Goal: Transaction & Acquisition: Book appointment/travel/reservation

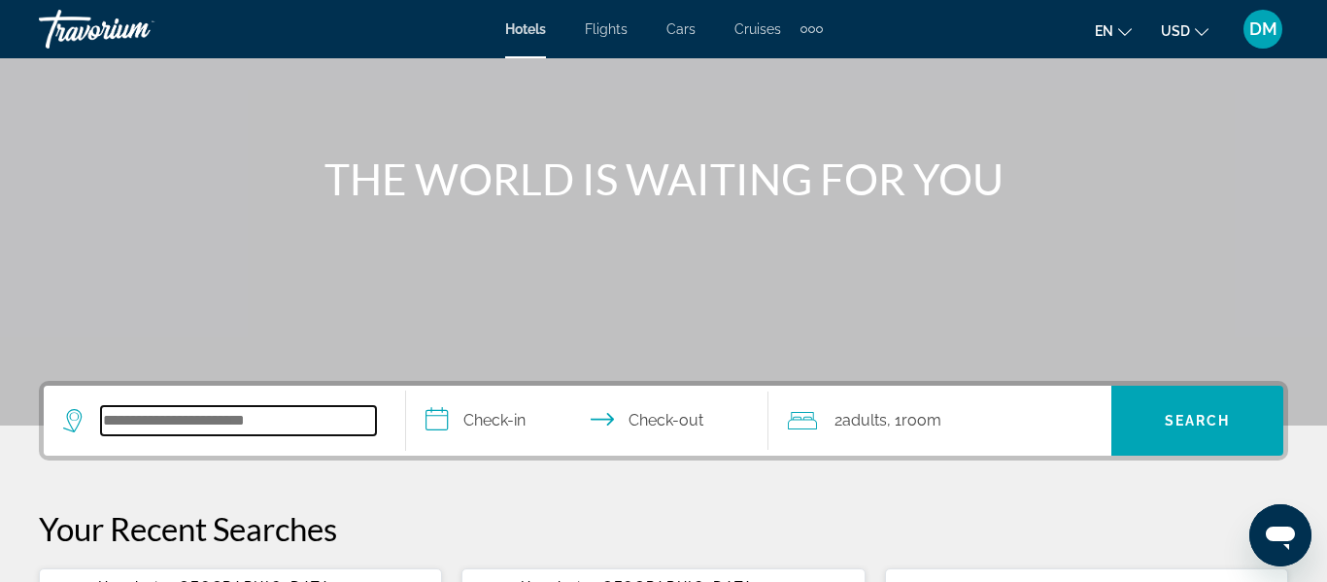
click at [263, 416] on input "Search widget" at bounding box center [238, 420] width 275 height 29
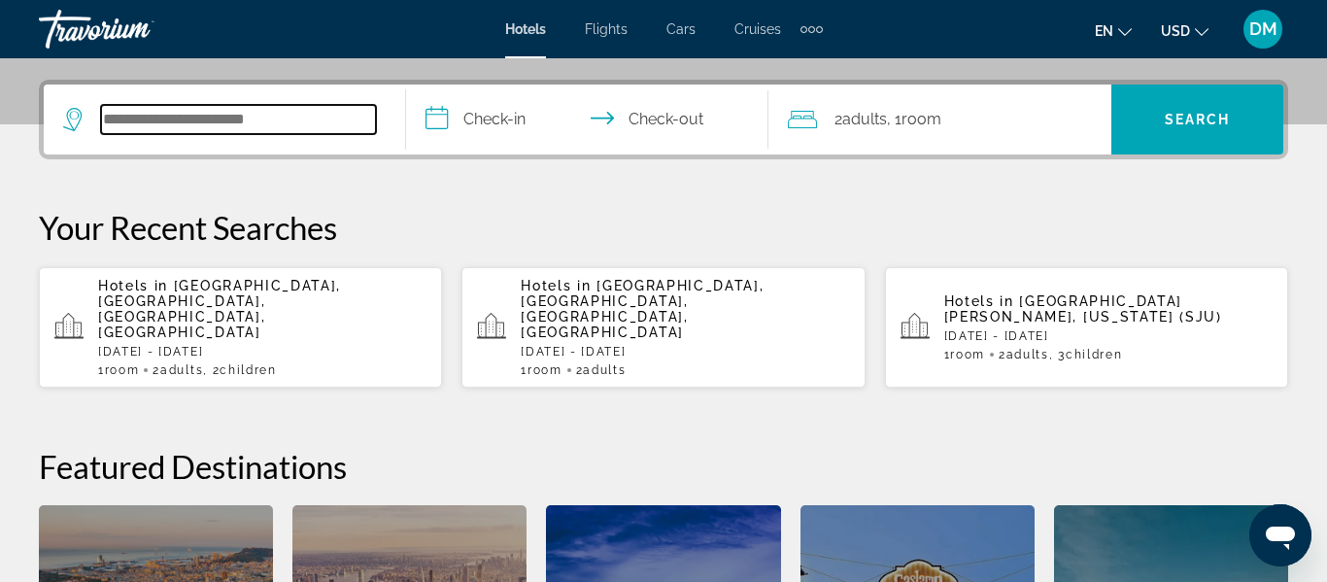
scroll to position [475, 0]
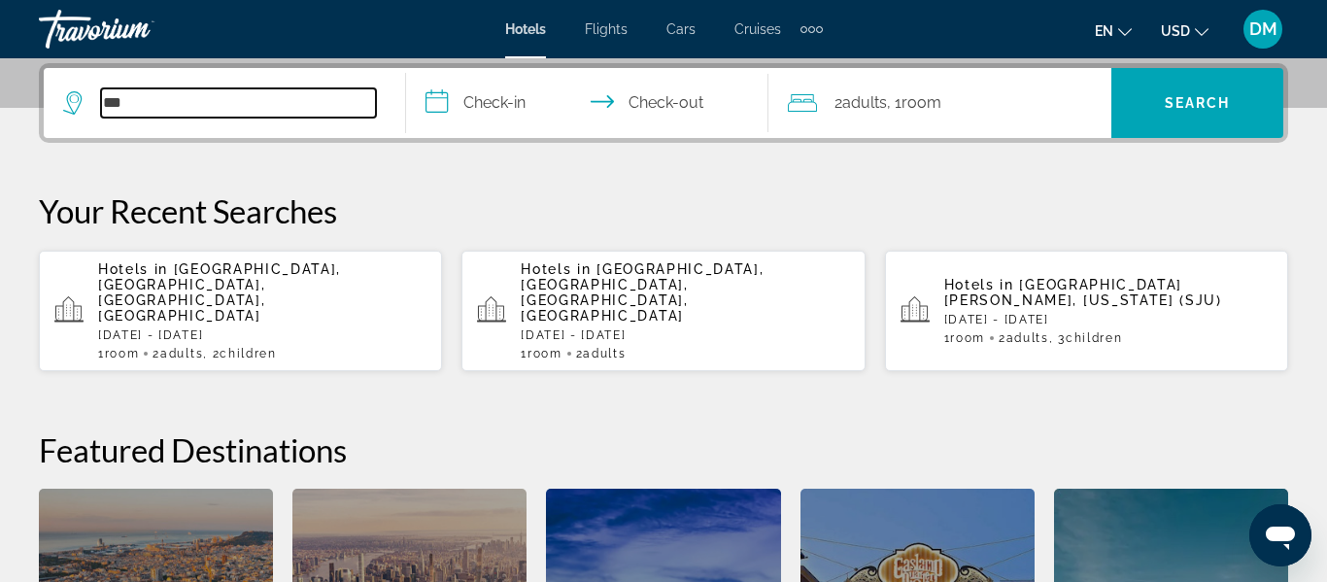
type input "***"
click at [308, 296] on div "Hotels in [GEOGRAPHIC_DATA], [GEOGRAPHIC_DATA], [GEOGRAPHIC_DATA], [GEOGRAPHIC_…" at bounding box center [262, 310] width 328 height 99
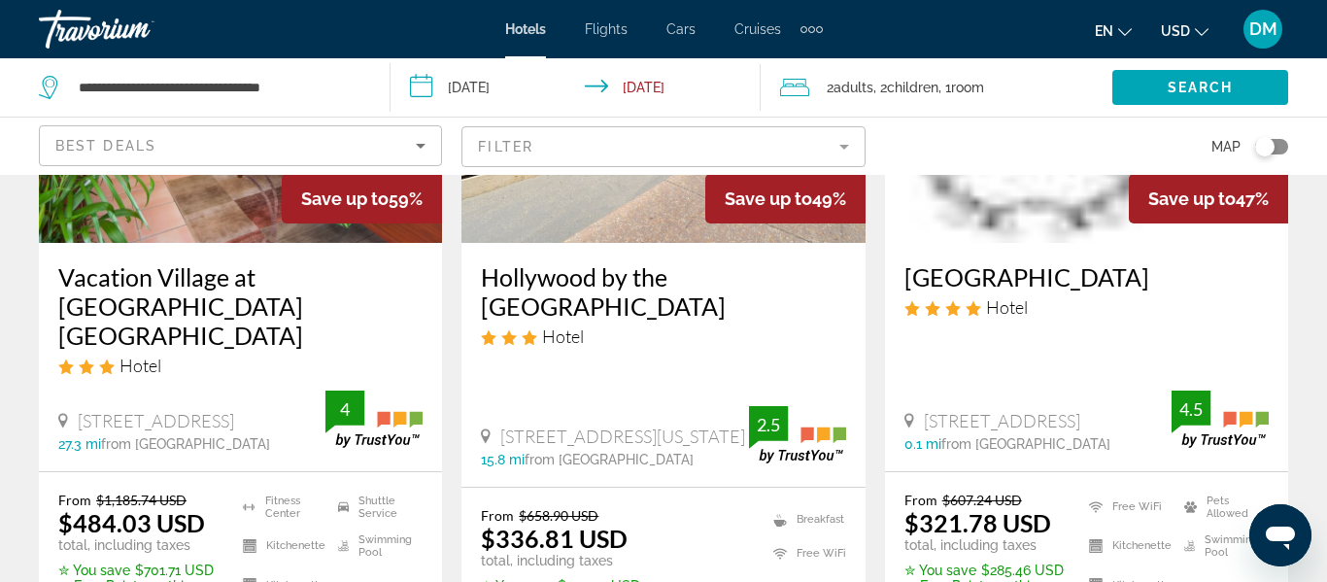
scroll to position [350, 0]
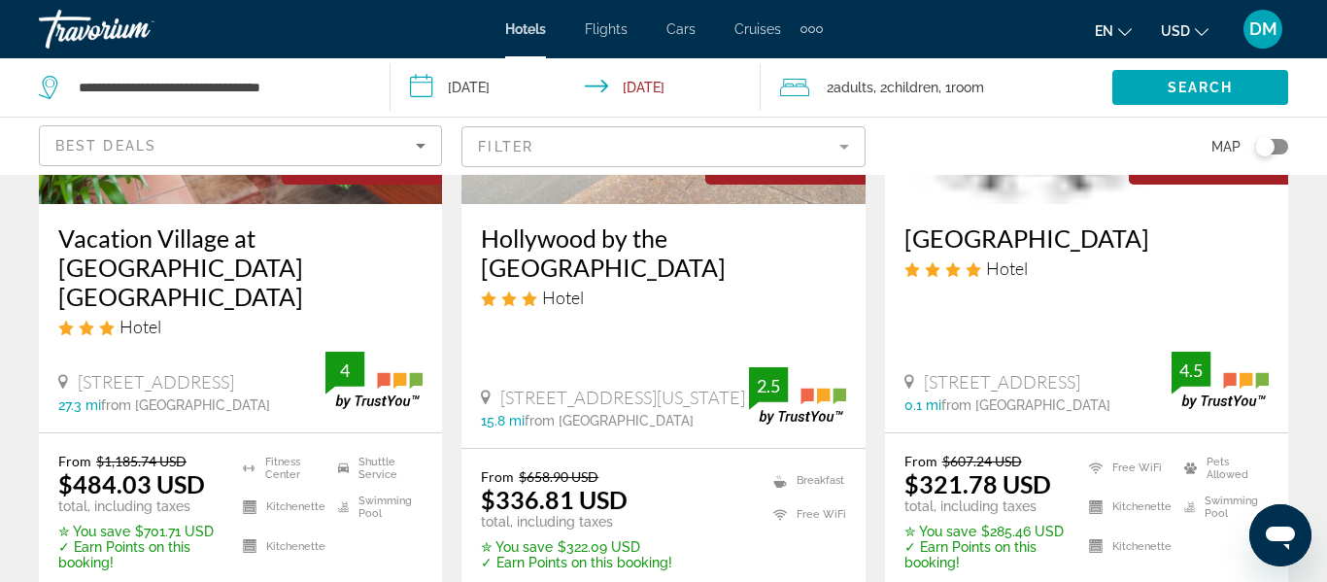
click at [219, 248] on h3 "Vacation Village at [GEOGRAPHIC_DATA] [GEOGRAPHIC_DATA]" at bounding box center [240, 266] width 364 height 87
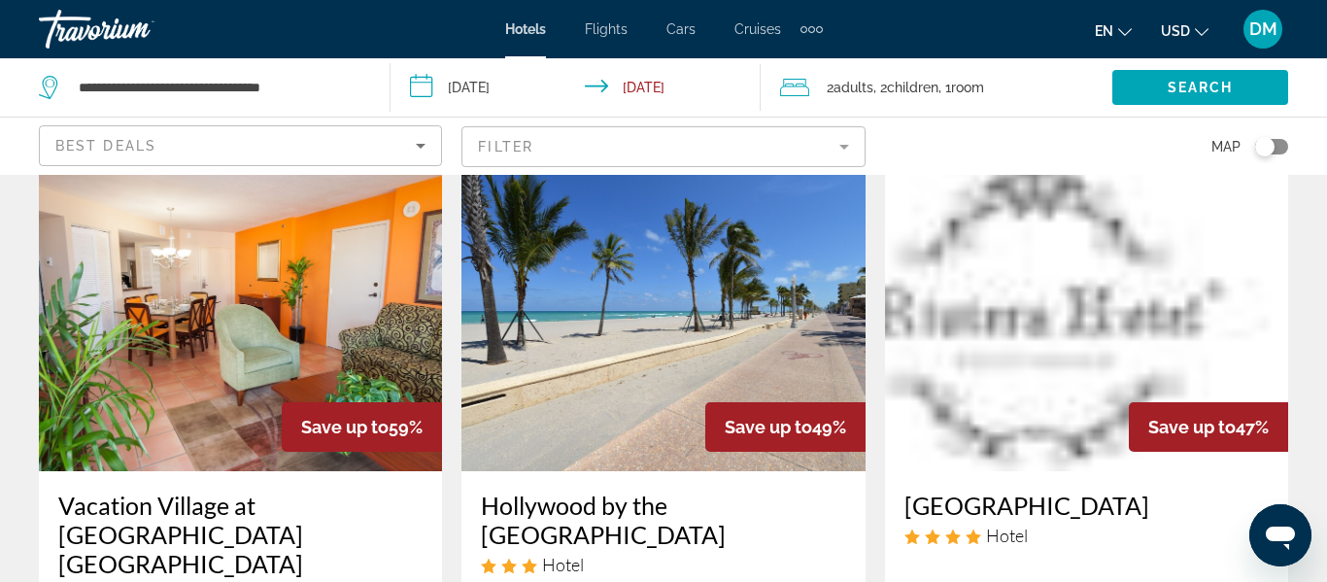
scroll to position [117, 0]
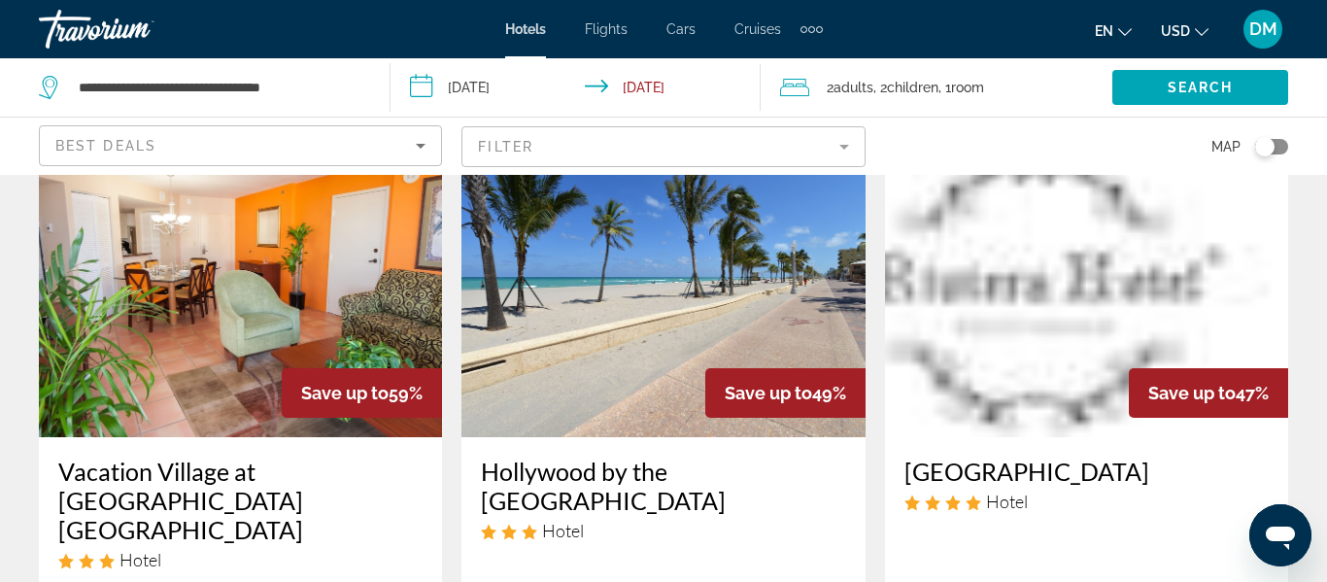
click at [652, 369] on img "Main content" at bounding box center [662, 281] width 403 height 311
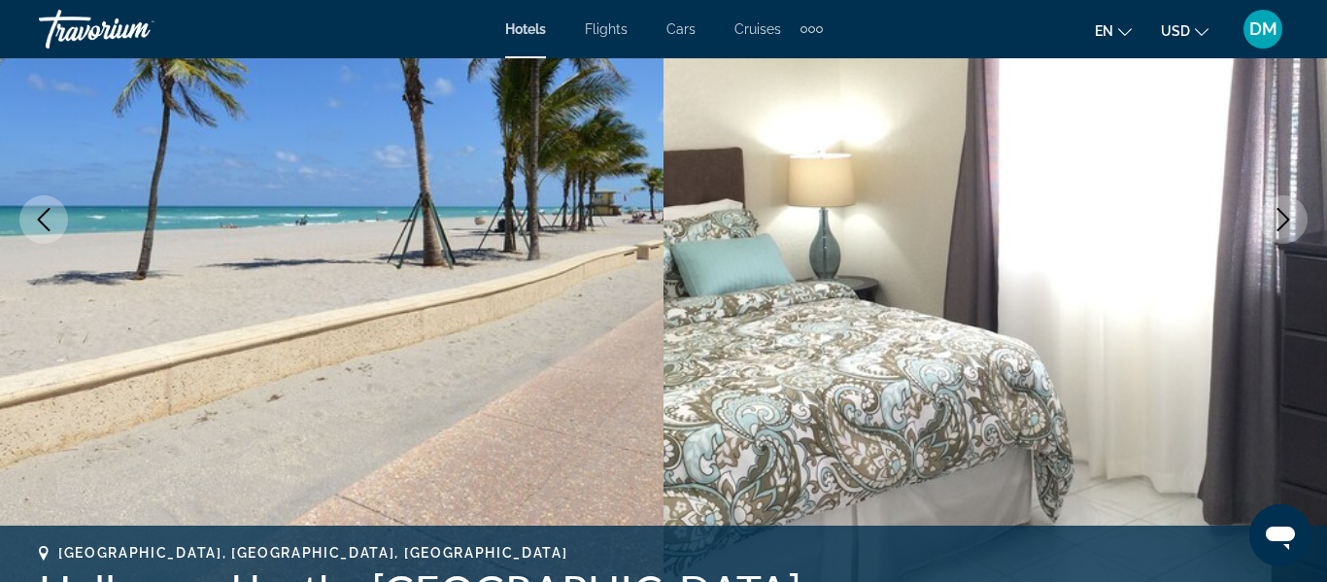
scroll to position [311, 0]
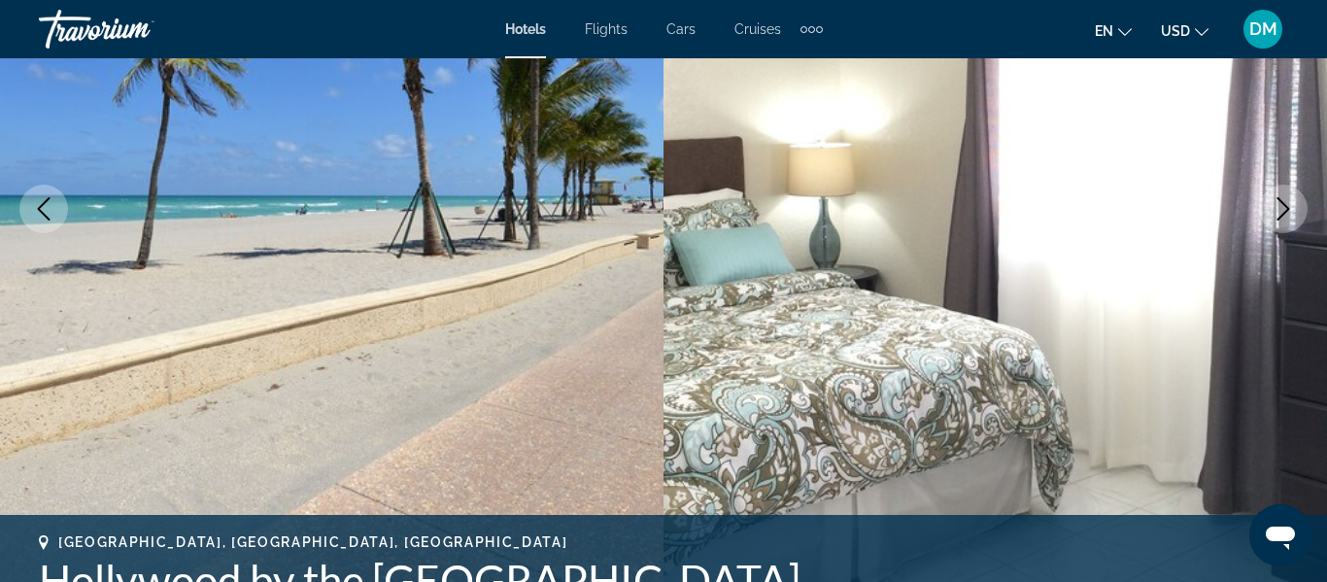
click at [1289, 227] on button "Next image" at bounding box center [1283, 209] width 49 height 49
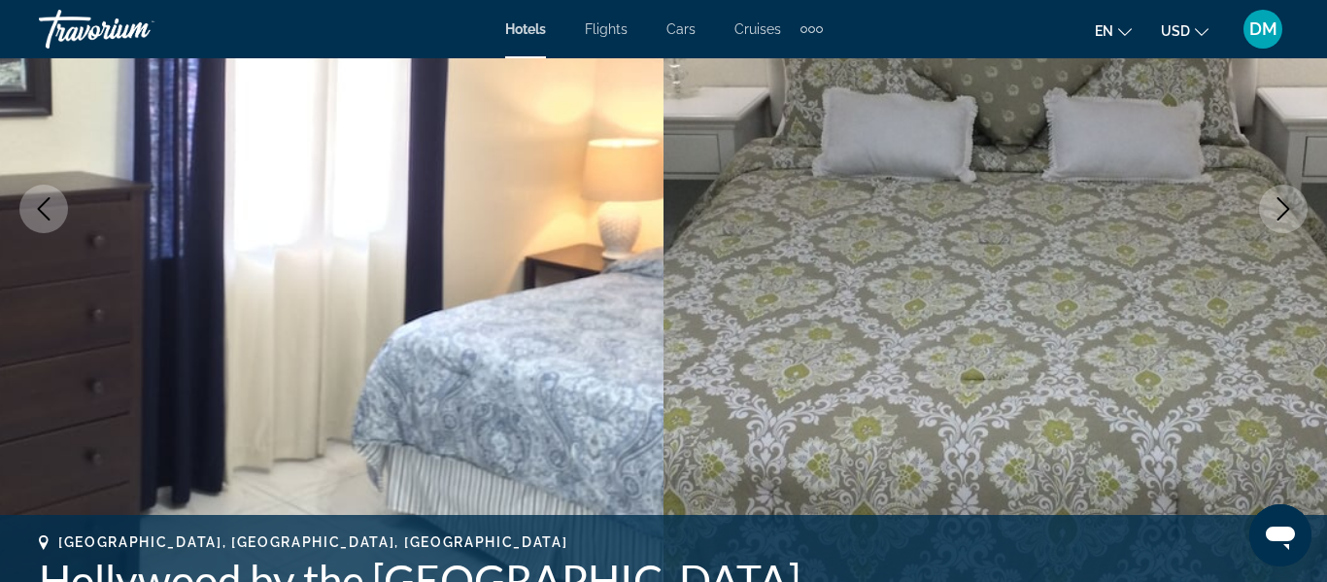
click at [1289, 227] on button "Next image" at bounding box center [1283, 209] width 49 height 49
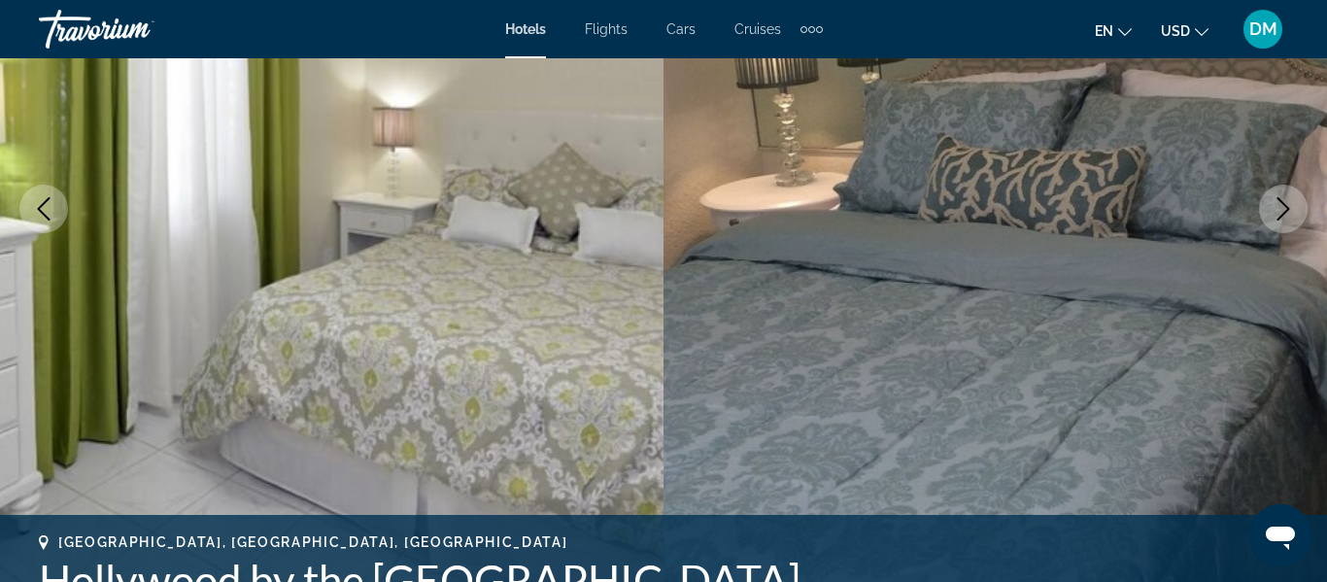
click at [1289, 227] on button "Next image" at bounding box center [1283, 209] width 49 height 49
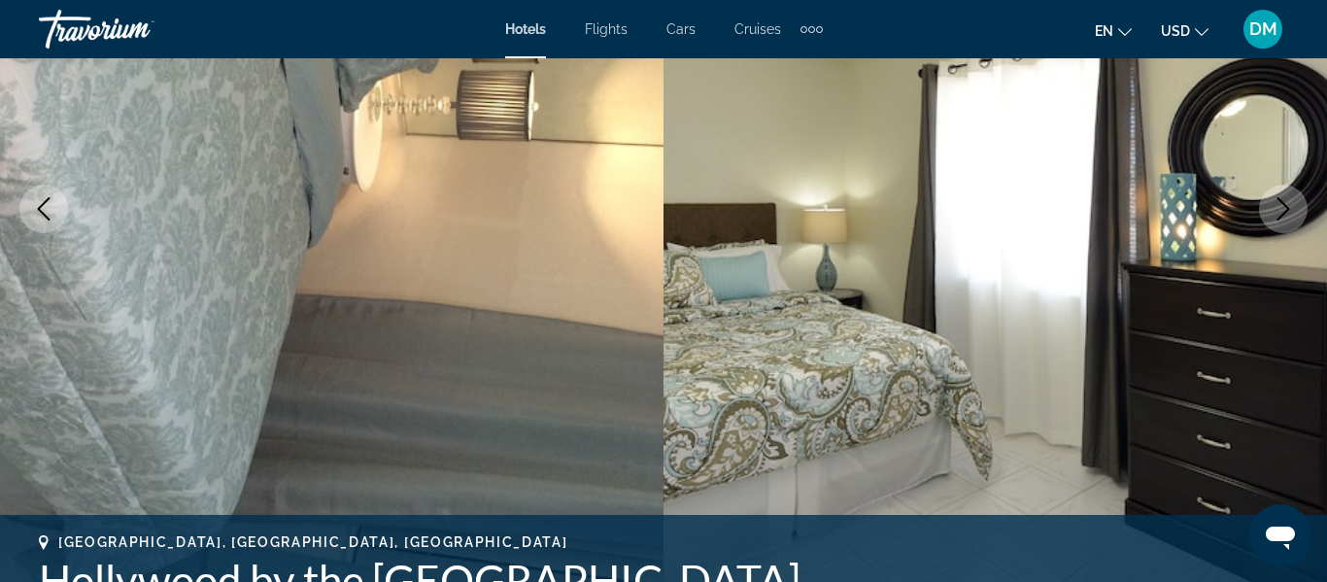
click at [1289, 227] on button "Next image" at bounding box center [1283, 209] width 49 height 49
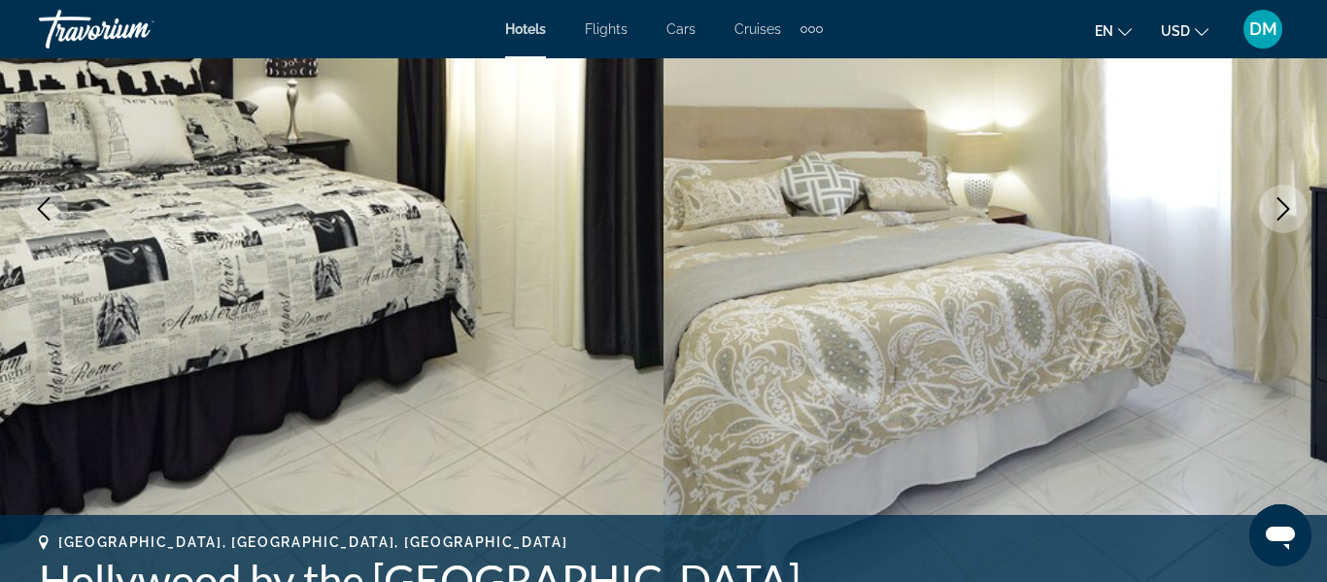
click at [1289, 227] on button "Next image" at bounding box center [1283, 209] width 49 height 49
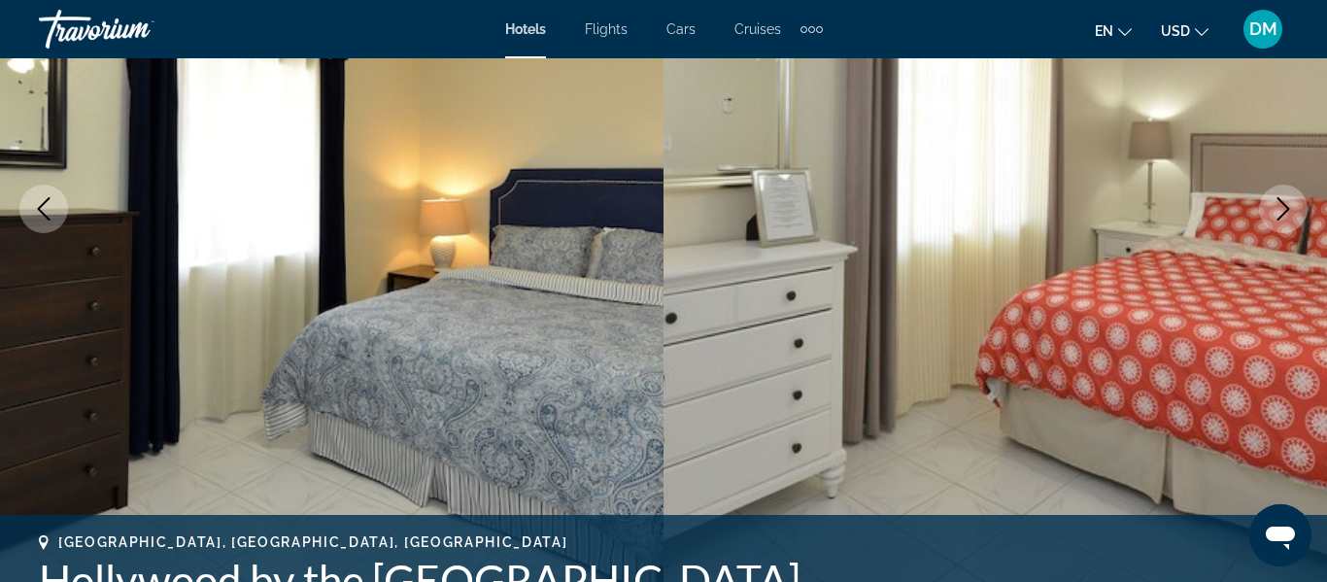
click at [1289, 227] on button "Next image" at bounding box center [1283, 209] width 49 height 49
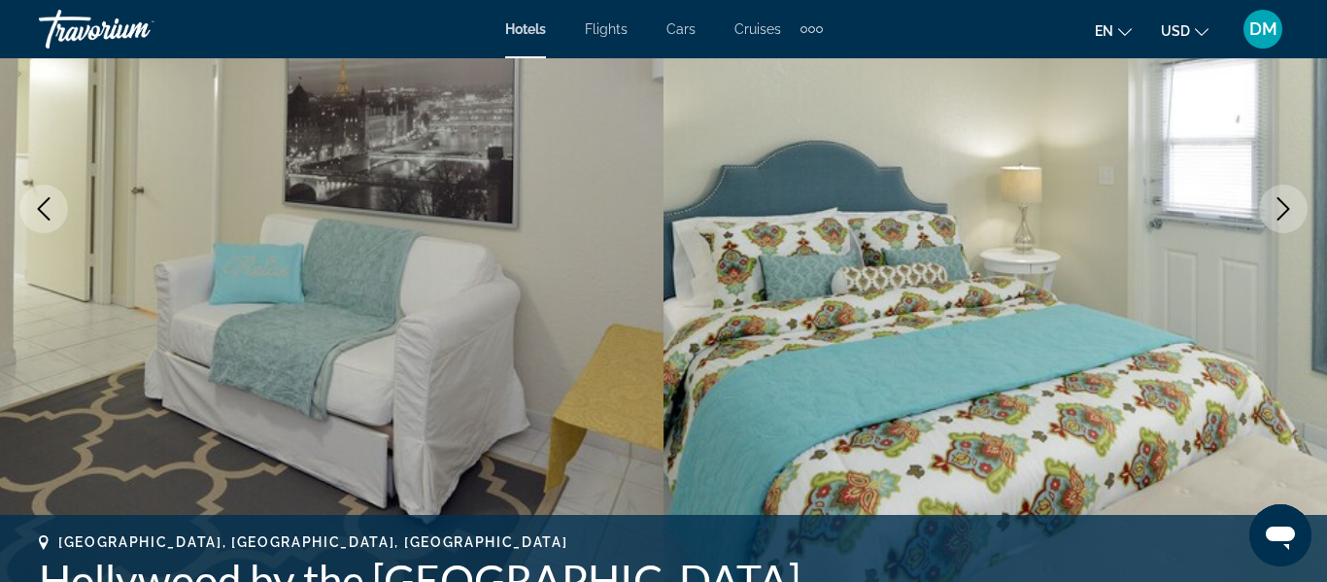
click at [1289, 227] on button "Next image" at bounding box center [1283, 209] width 49 height 49
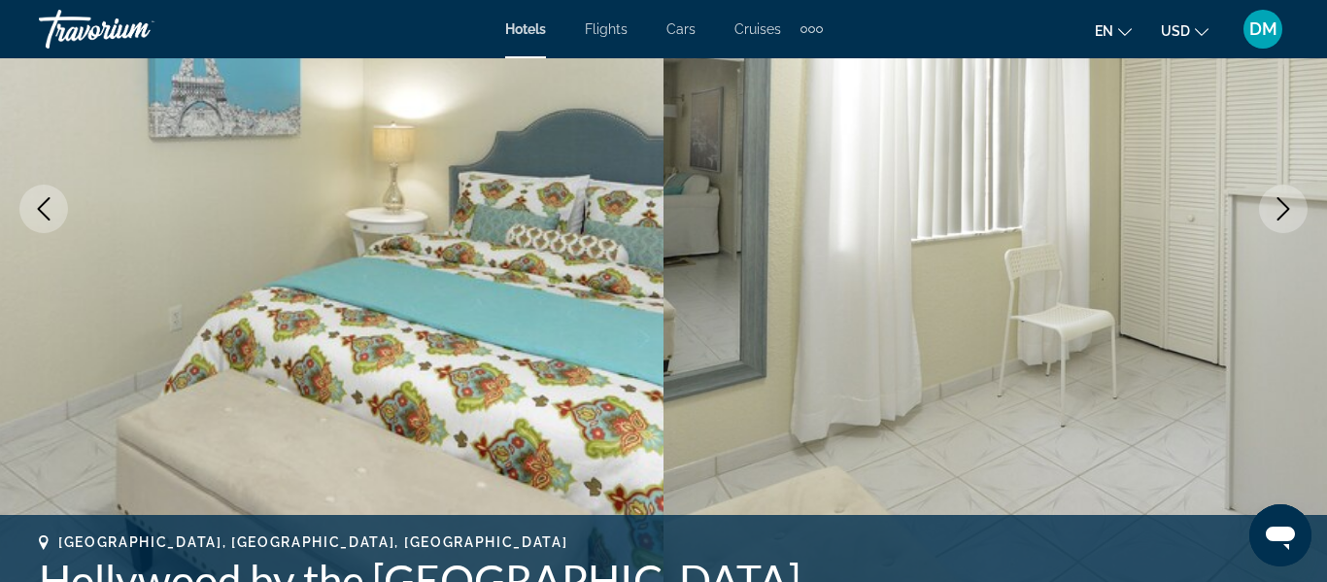
click at [1289, 227] on button "Next image" at bounding box center [1283, 209] width 49 height 49
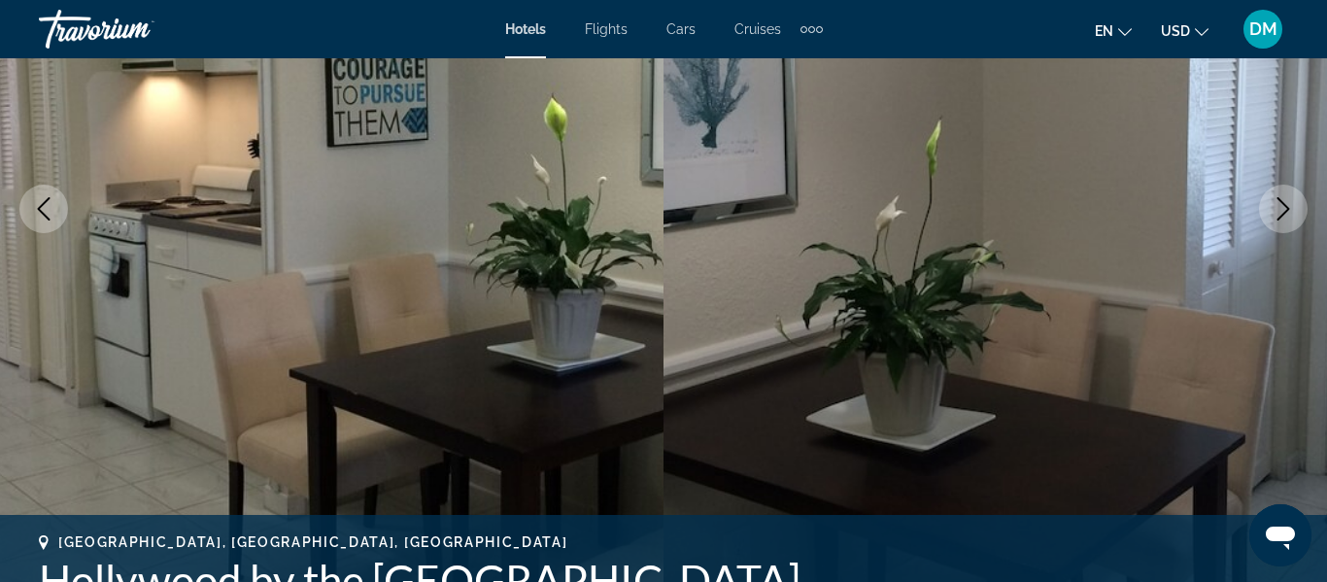
click at [1289, 227] on button "Next image" at bounding box center [1283, 209] width 49 height 49
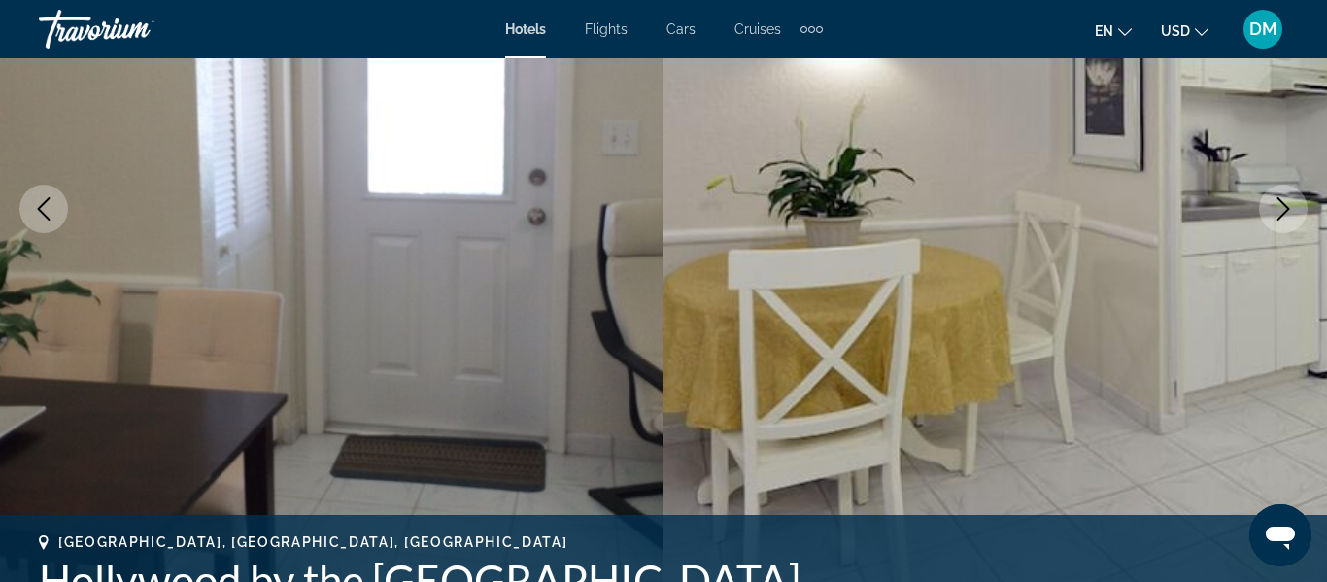
click at [1289, 227] on button "Next image" at bounding box center [1283, 209] width 49 height 49
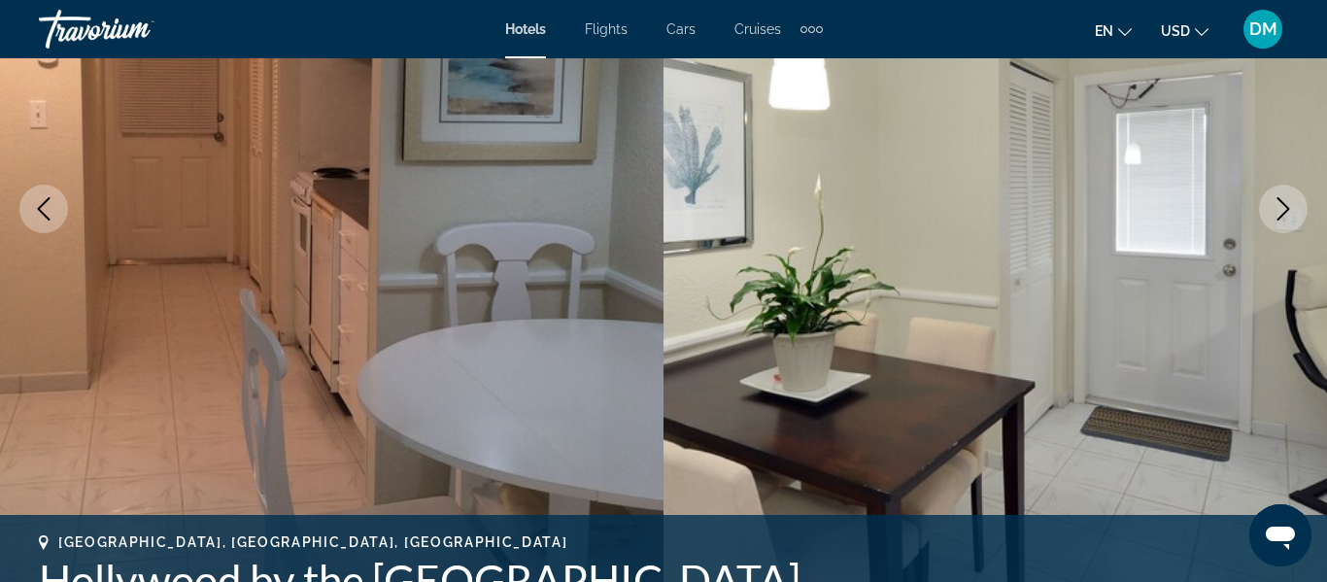
click at [1289, 227] on button "Next image" at bounding box center [1283, 209] width 49 height 49
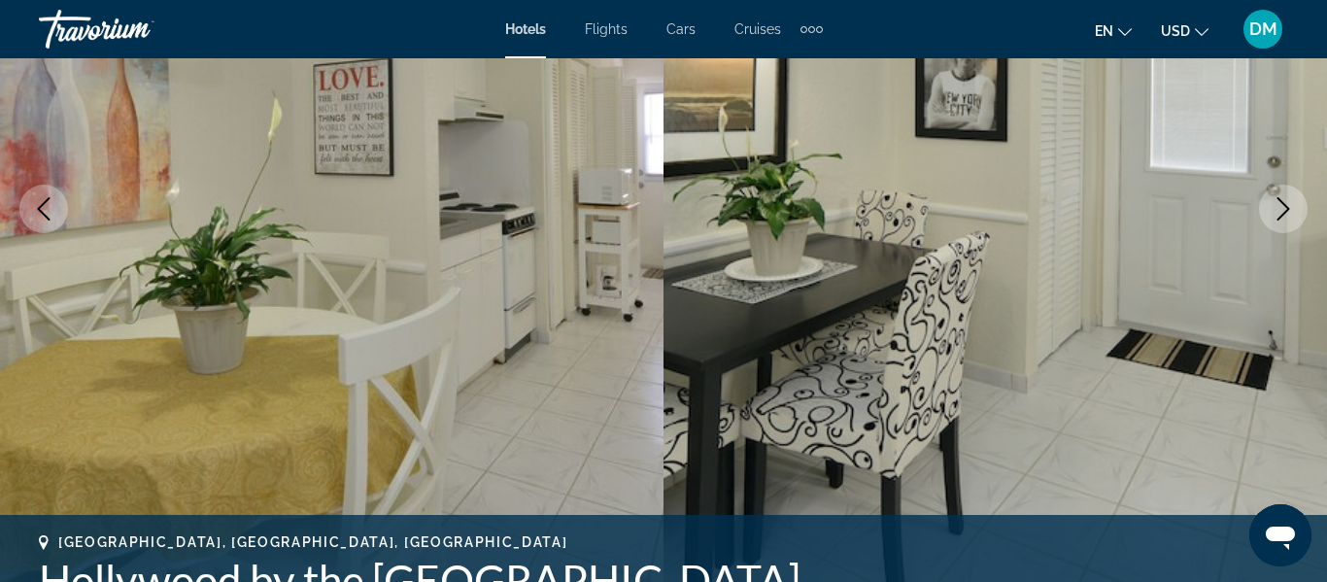
click at [1289, 227] on button "Next image" at bounding box center [1283, 209] width 49 height 49
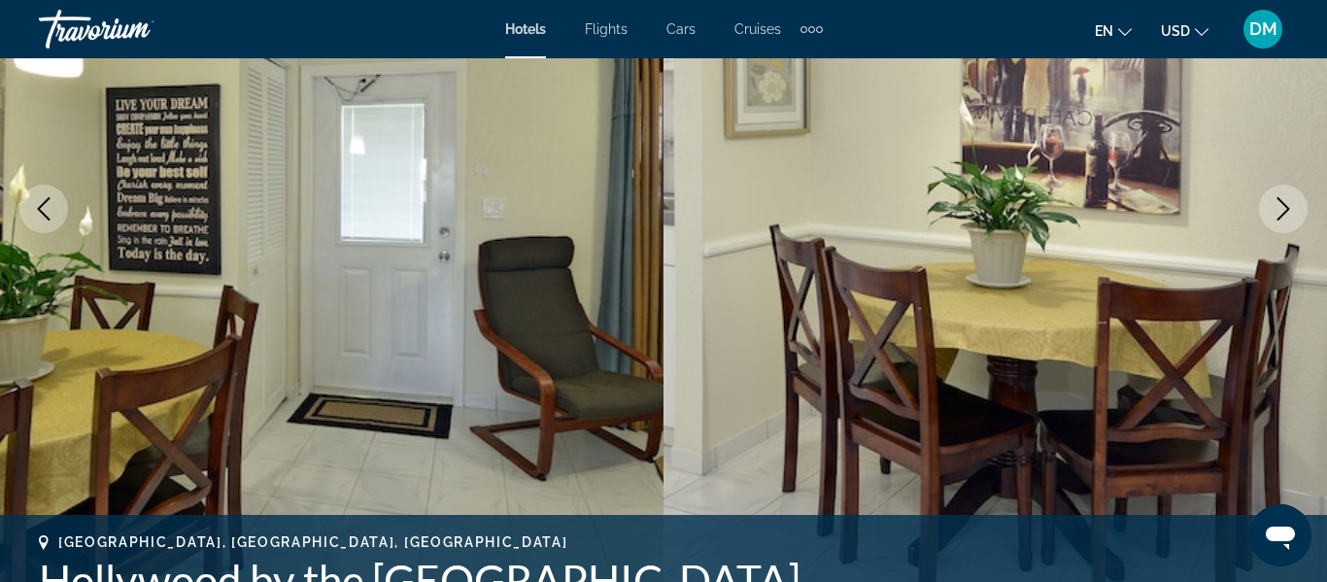
click at [1289, 227] on button "Next image" at bounding box center [1283, 209] width 49 height 49
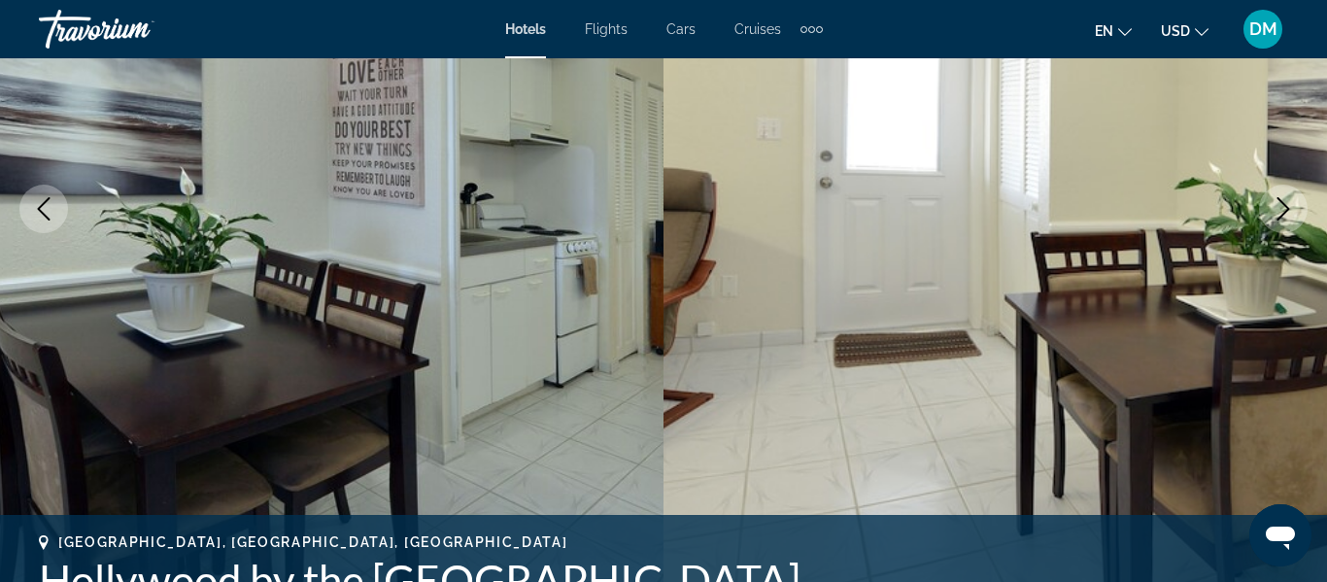
click at [1289, 227] on button "Next image" at bounding box center [1283, 209] width 49 height 49
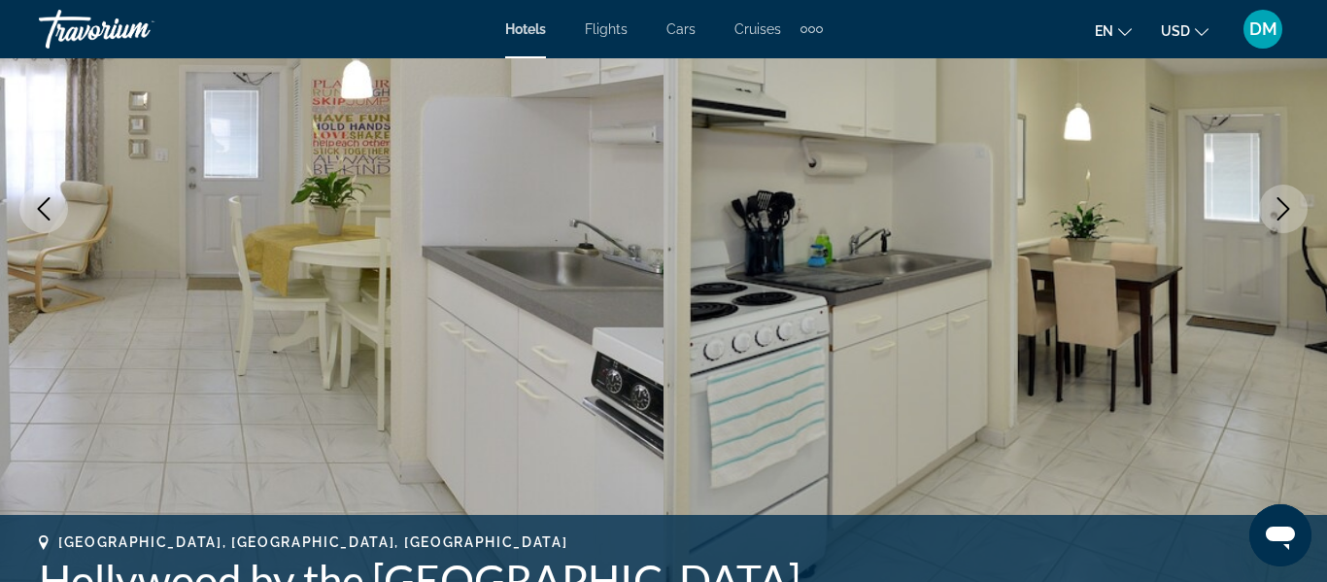
click at [1289, 227] on button "Next image" at bounding box center [1283, 209] width 49 height 49
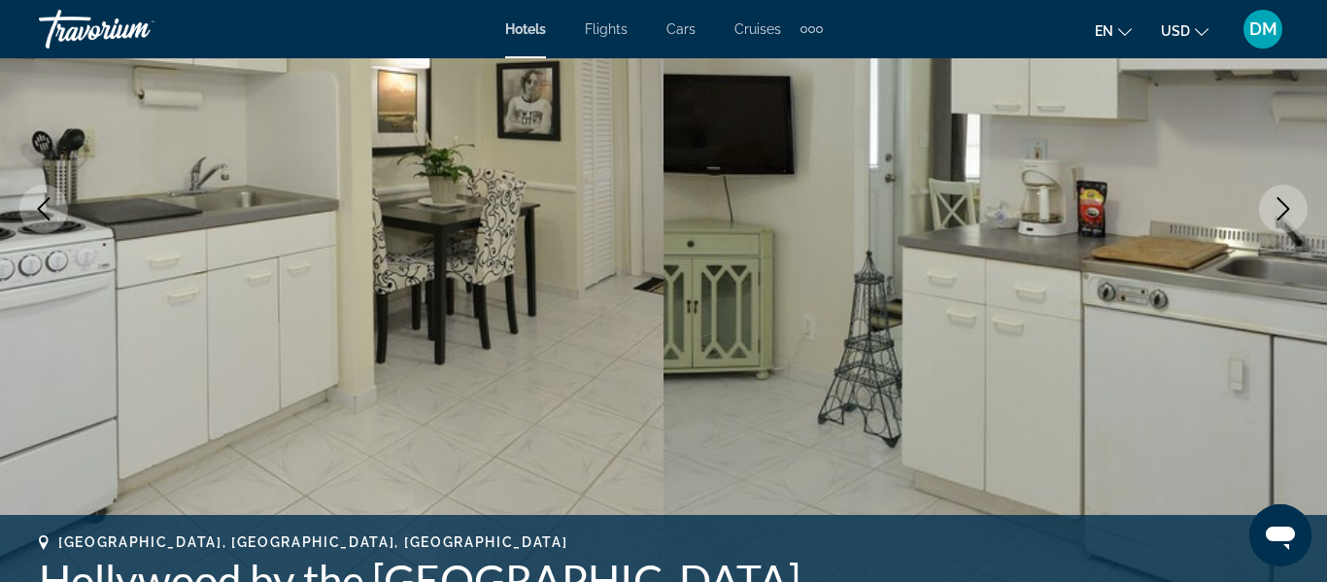
click at [1289, 227] on button "Next image" at bounding box center [1283, 209] width 49 height 49
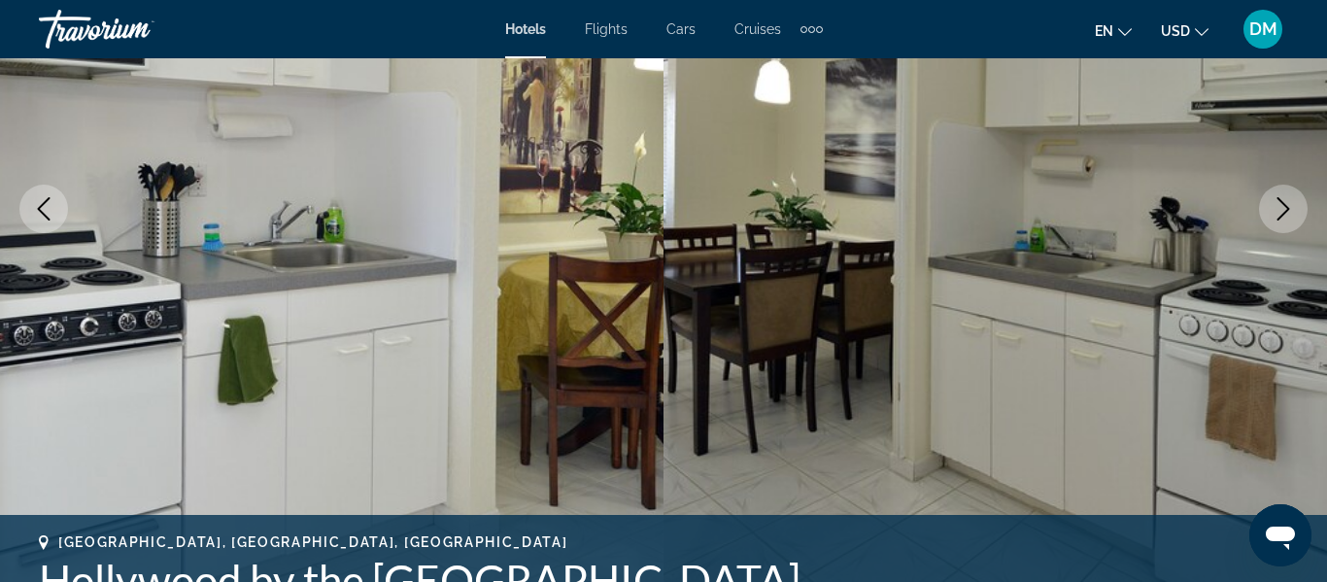
click at [1289, 227] on button "Next image" at bounding box center [1283, 209] width 49 height 49
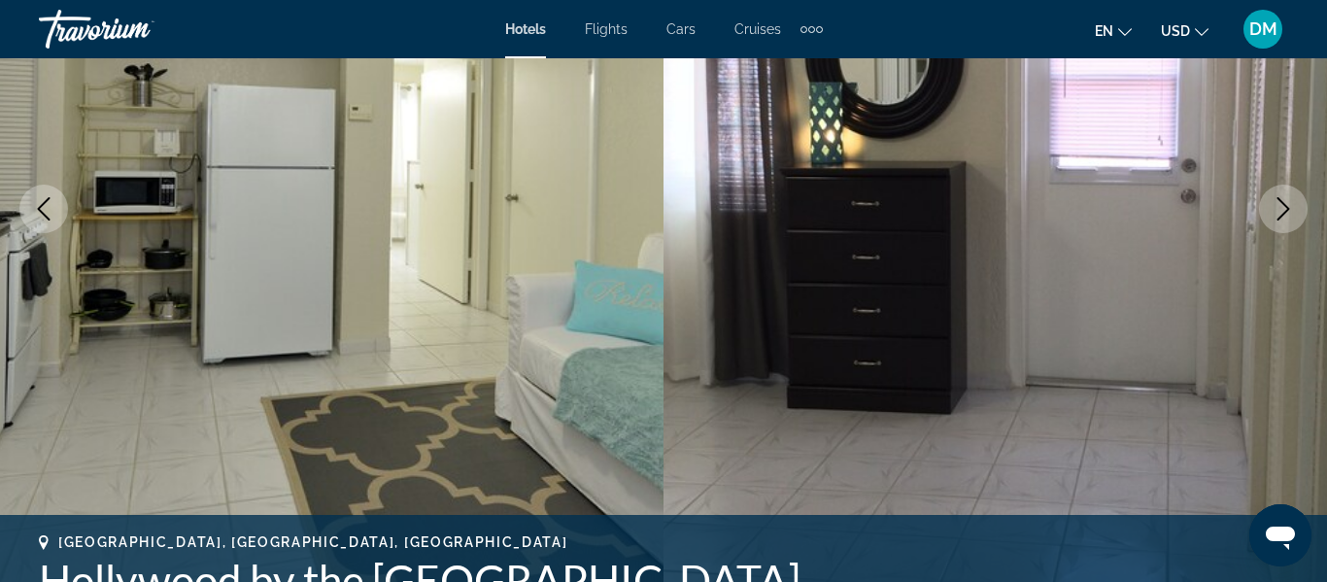
click at [1289, 227] on button "Next image" at bounding box center [1283, 209] width 49 height 49
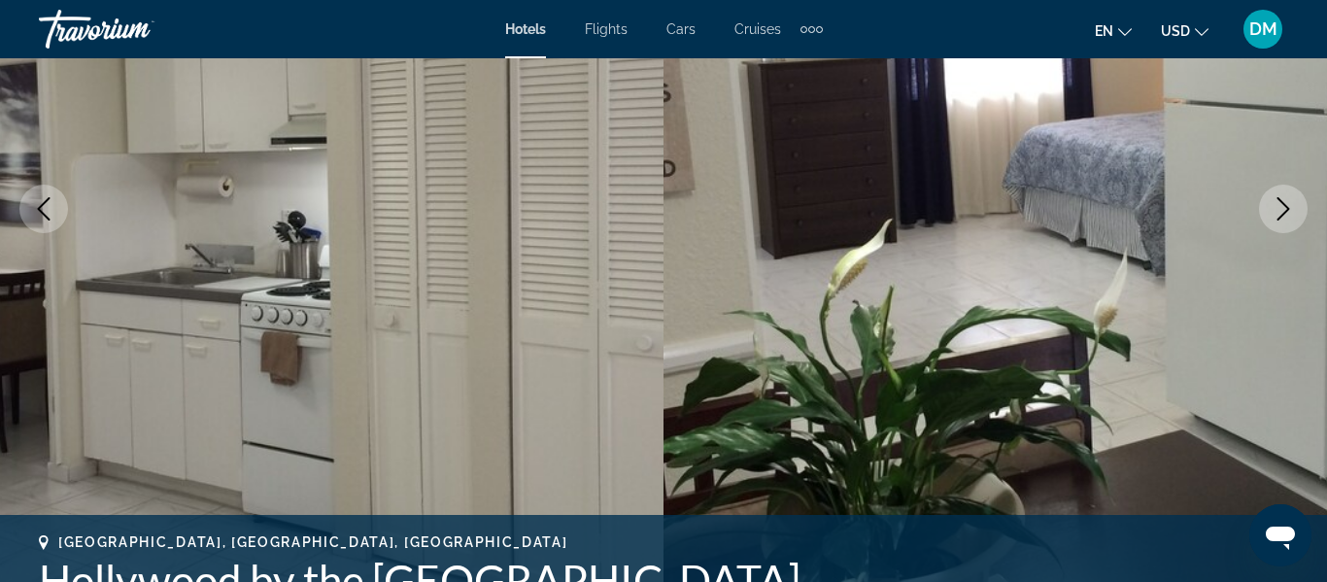
click at [1289, 227] on button "Next image" at bounding box center [1283, 209] width 49 height 49
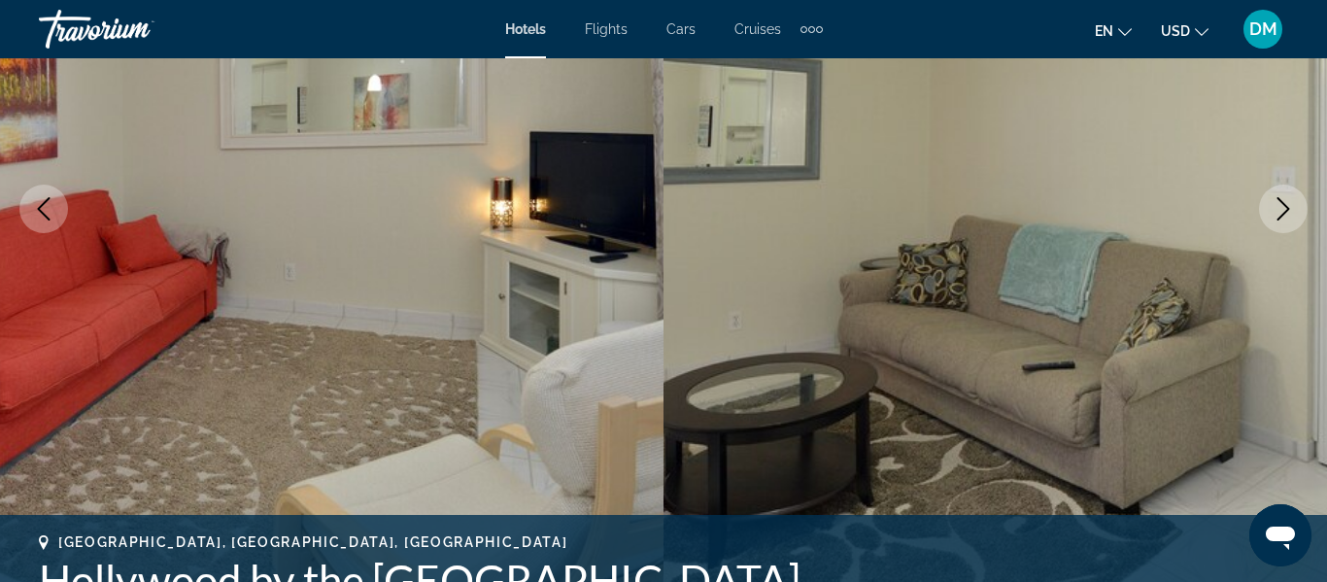
click at [1289, 227] on button "Next image" at bounding box center [1283, 209] width 49 height 49
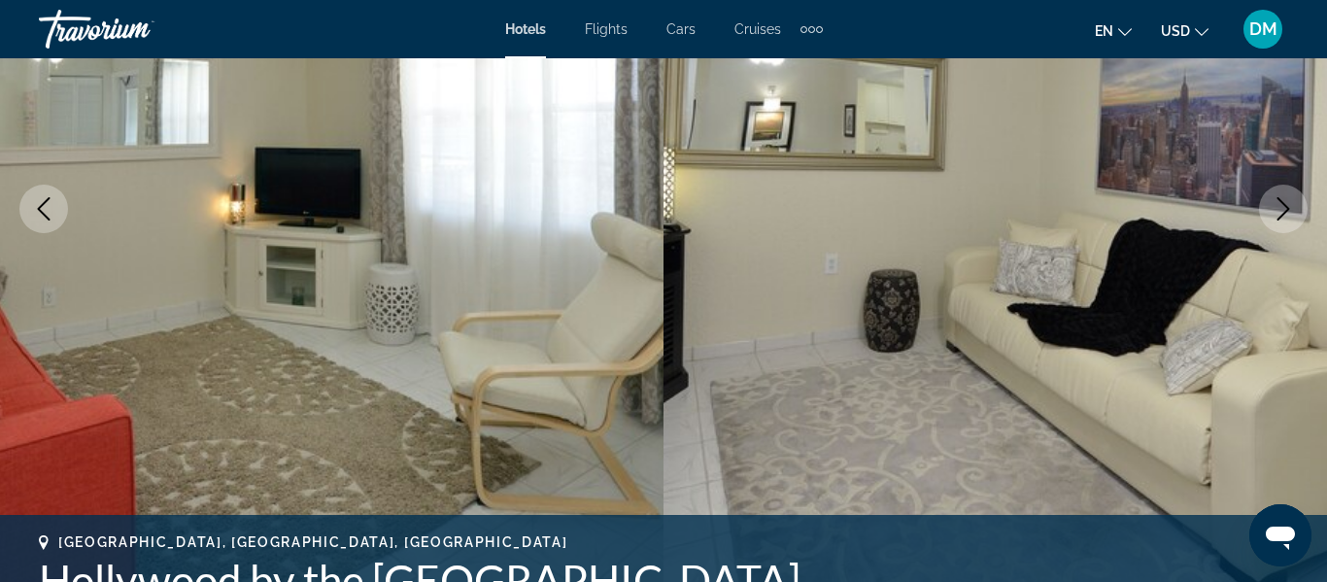
click at [1289, 227] on button "Next image" at bounding box center [1283, 209] width 49 height 49
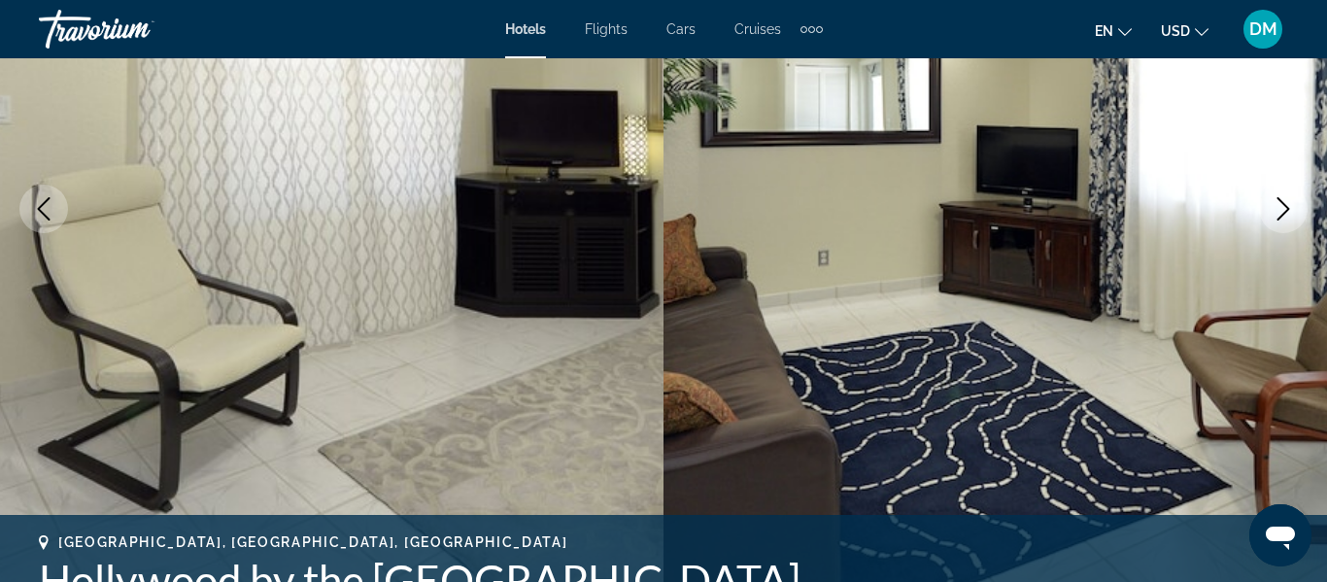
click at [1289, 227] on button "Next image" at bounding box center [1283, 209] width 49 height 49
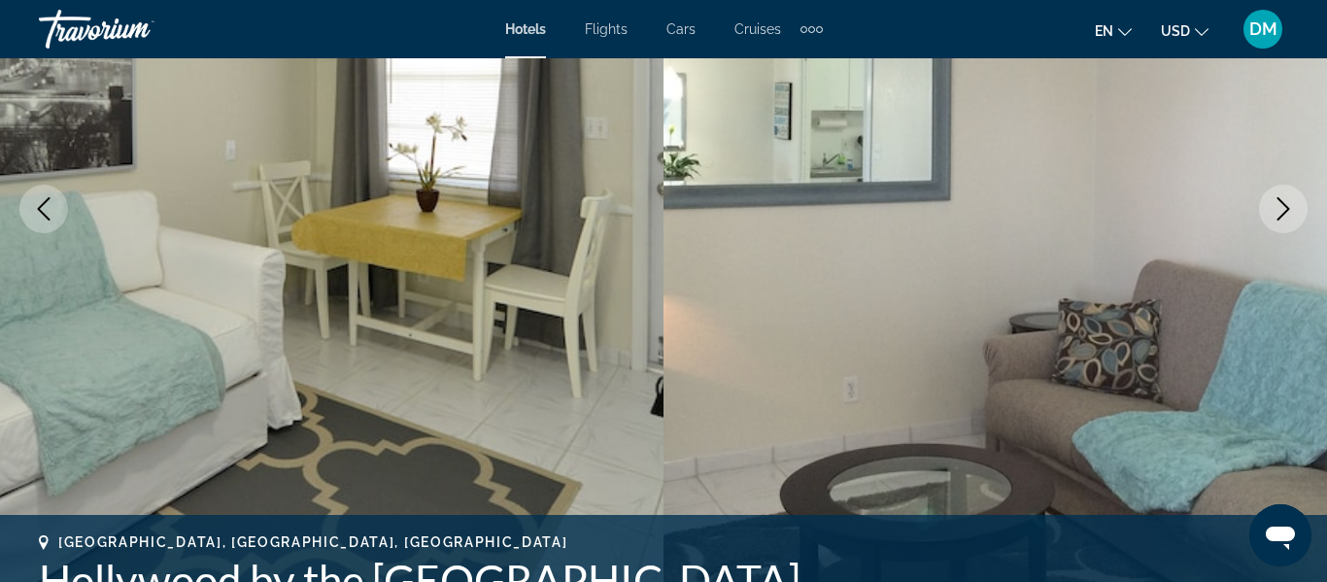
click at [1289, 227] on button "Next image" at bounding box center [1283, 209] width 49 height 49
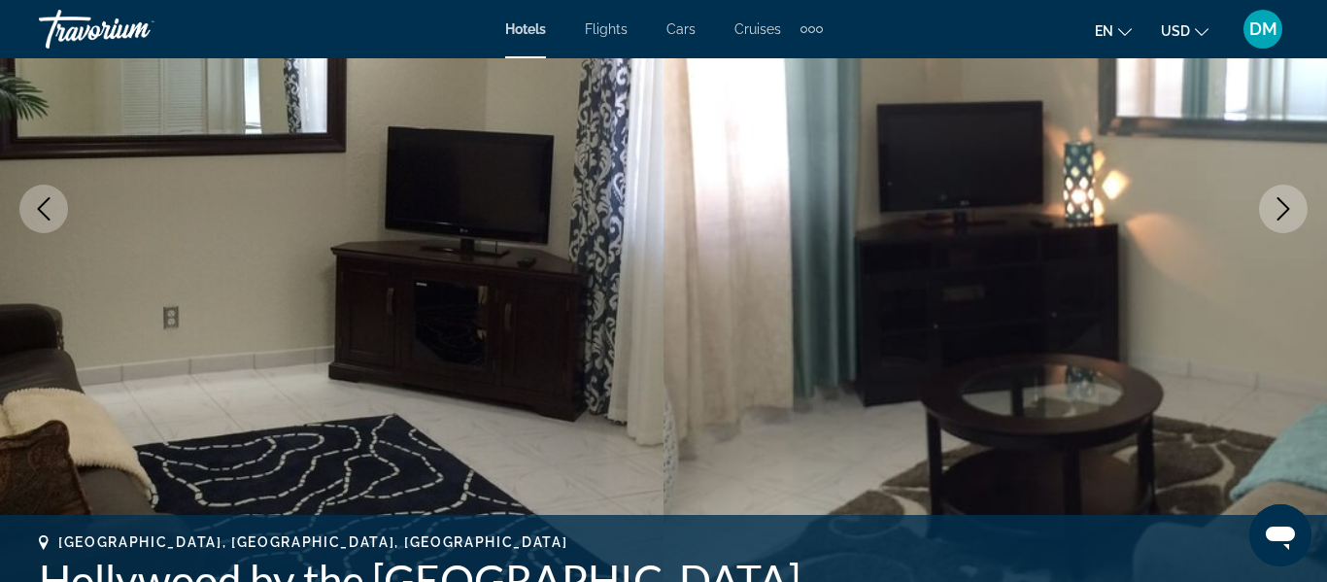
click at [1289, 227] on button "Next image" at bounding box center [1283, 209] width 49 height 49
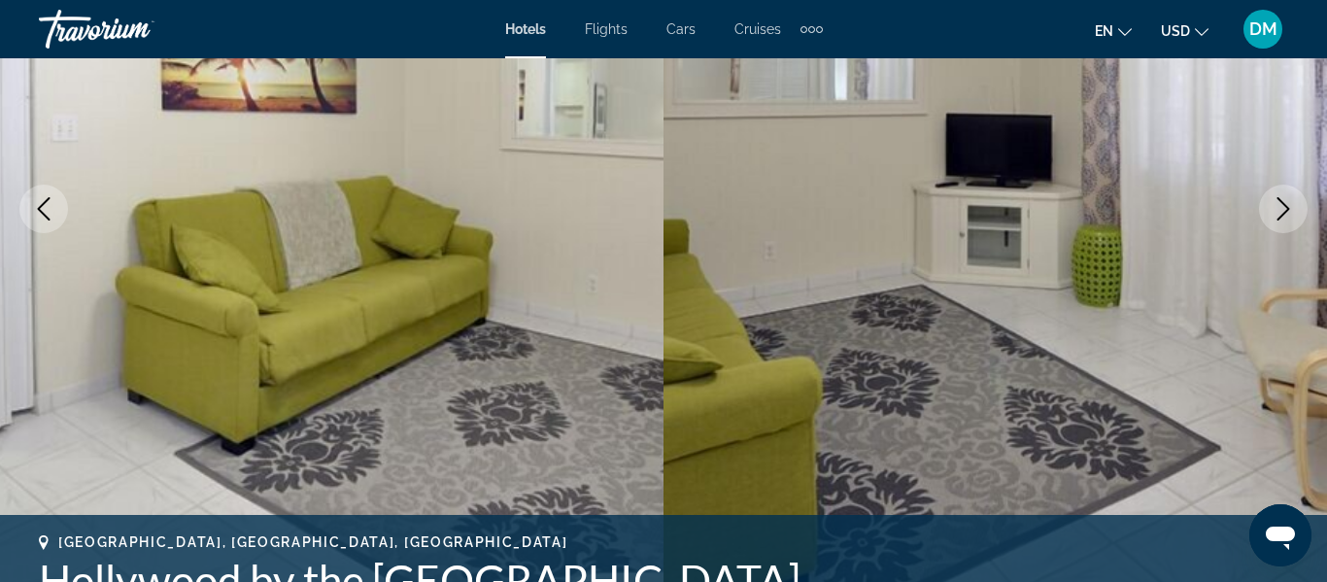
click at [1289, 227] on button "Next image" at bounding box center [1283, 209] width 49 height 49
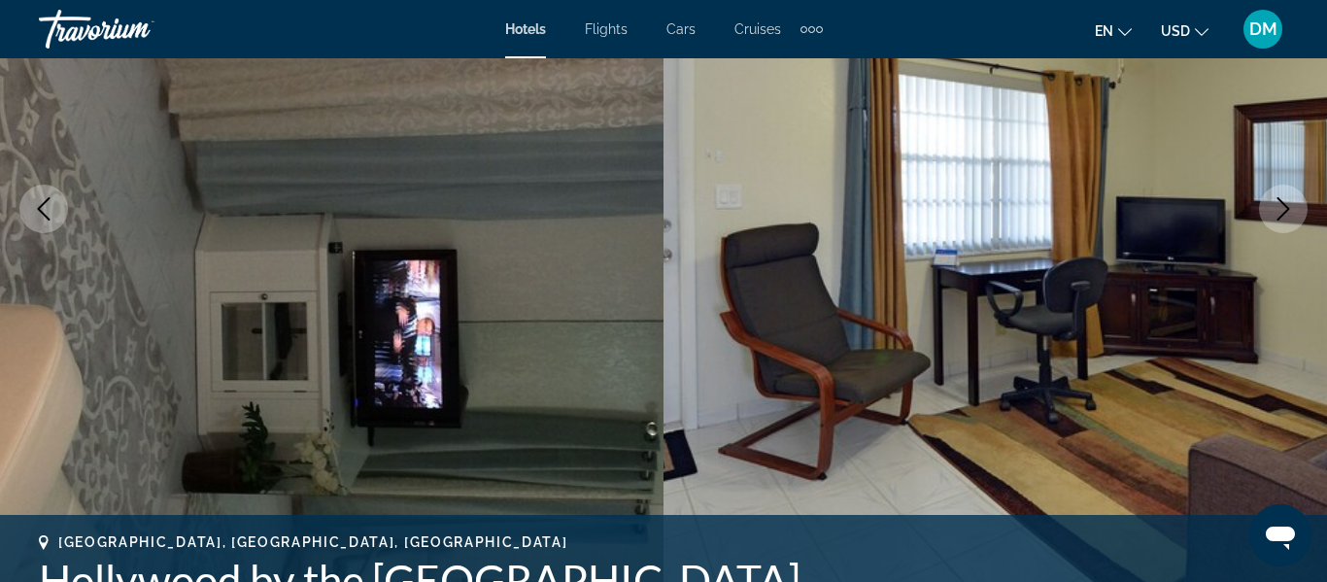
click at [1289, 227] on button "Next image" at bounding box center [1283, 209] width 49 height 49
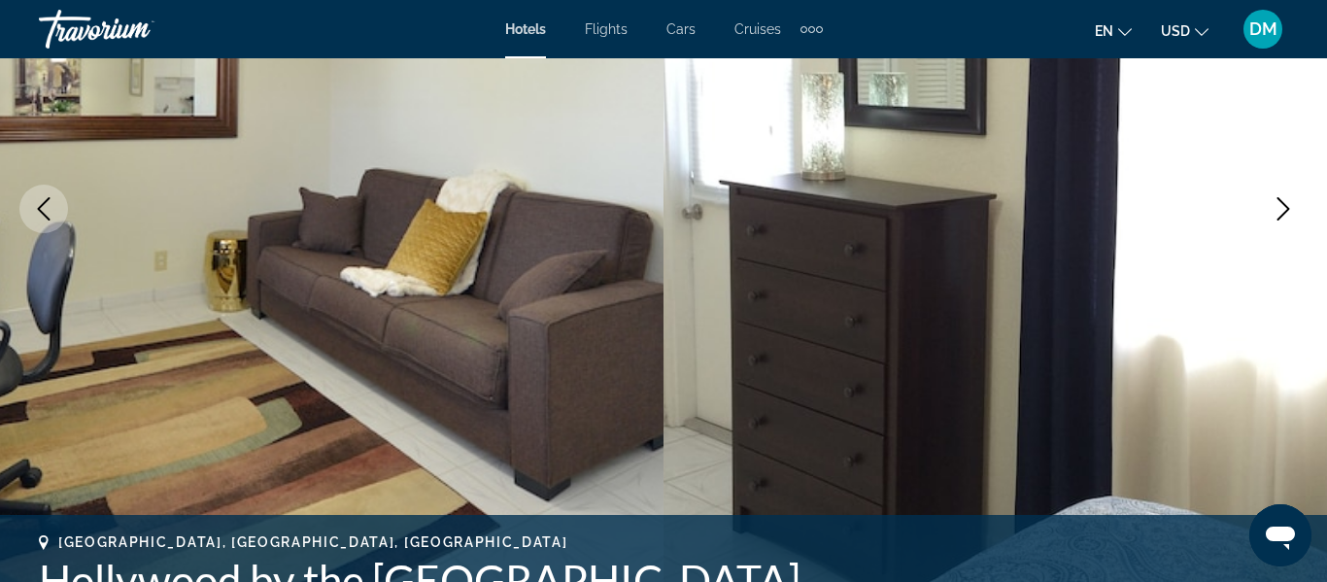
click at [1289, 227] on button "Next image" at bounding box center [1283, 209] width 49 height 49
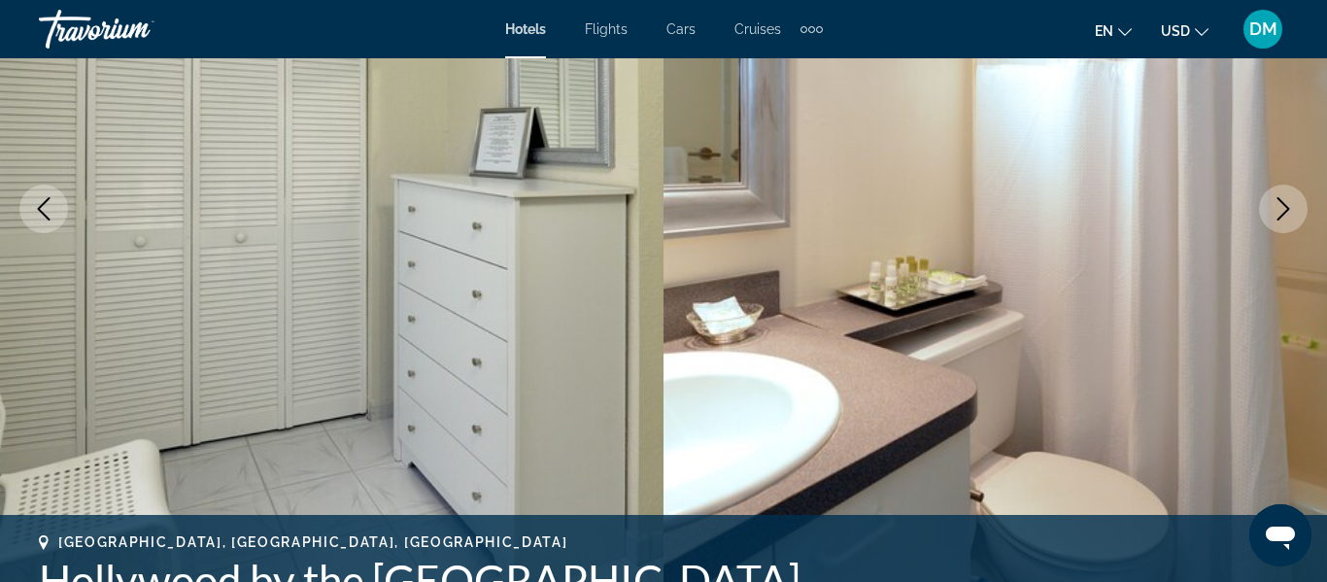
click at [1289, 227] on button "Next image" at bounding box center [1283, 209] width 49 height 49
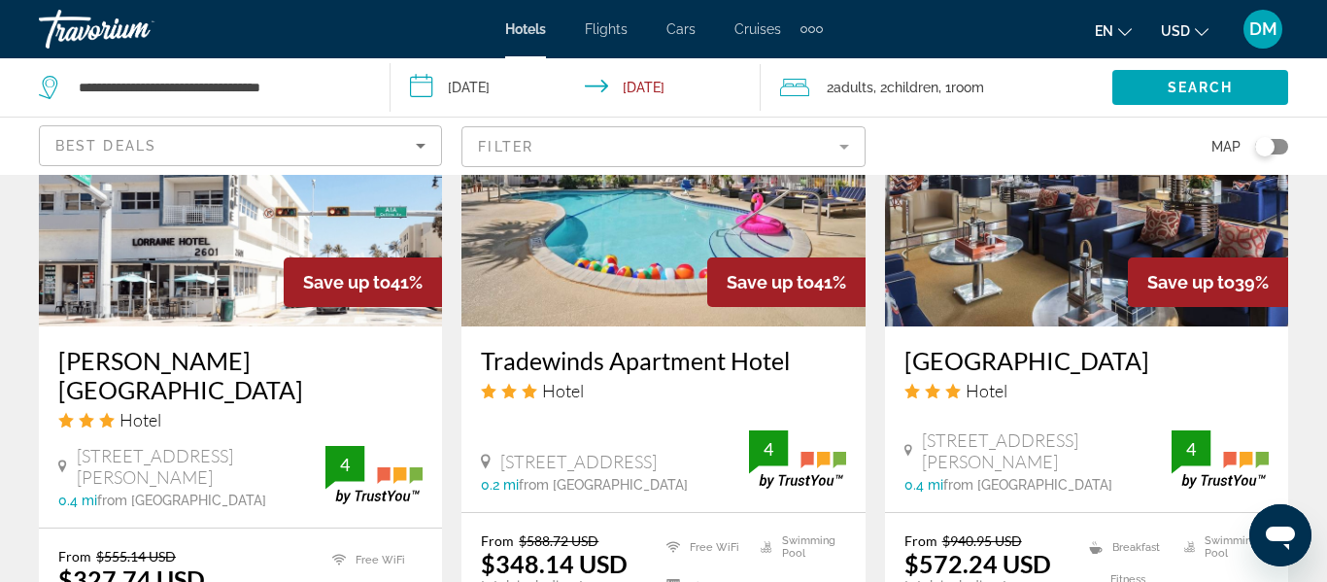
scroll to position [1787, 0]
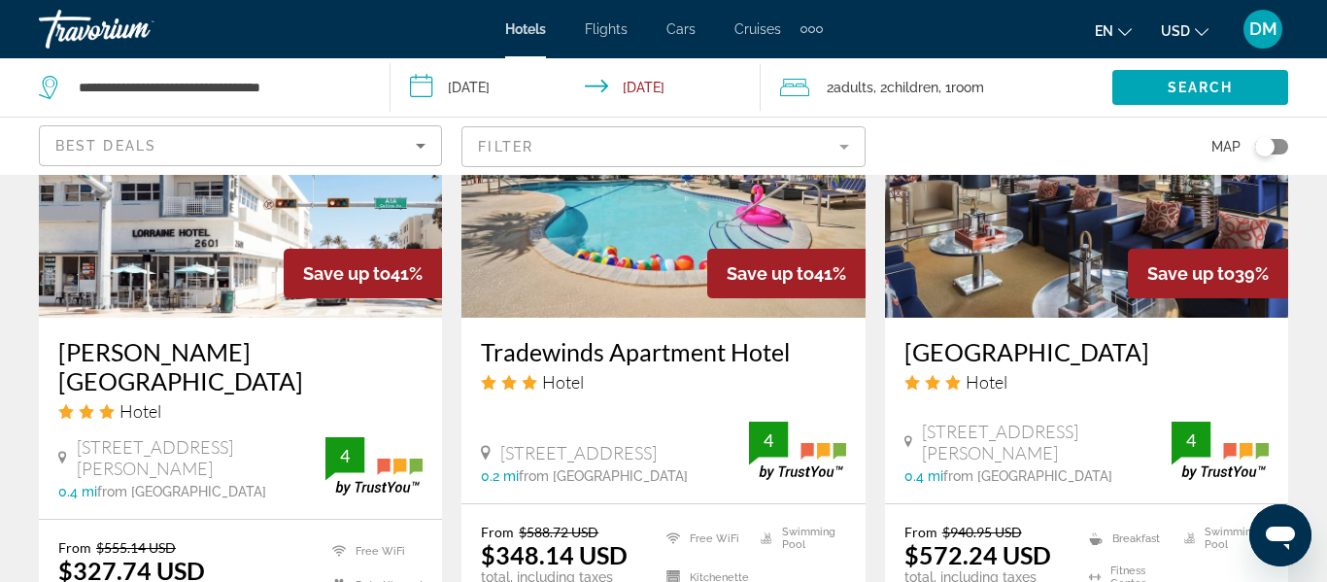
click at [1046, 337] on h3 "[GEOGRAPHIC_DATA]" at bounding box center [1086, 351] width 364 height 29
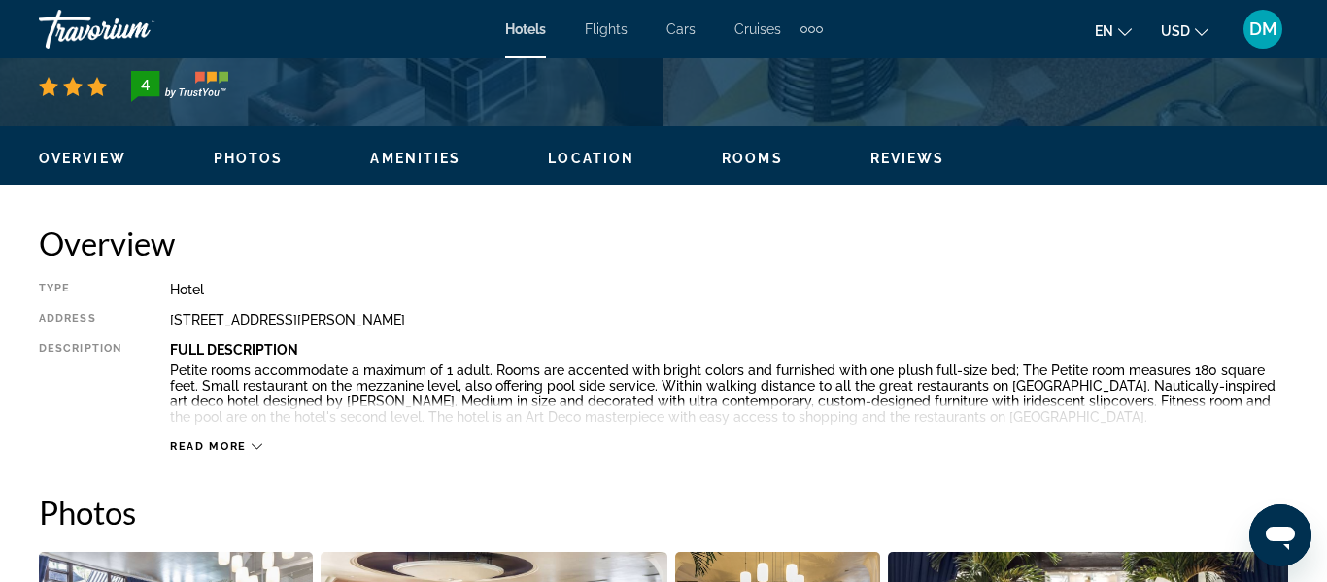
scroll to position [894, 0]
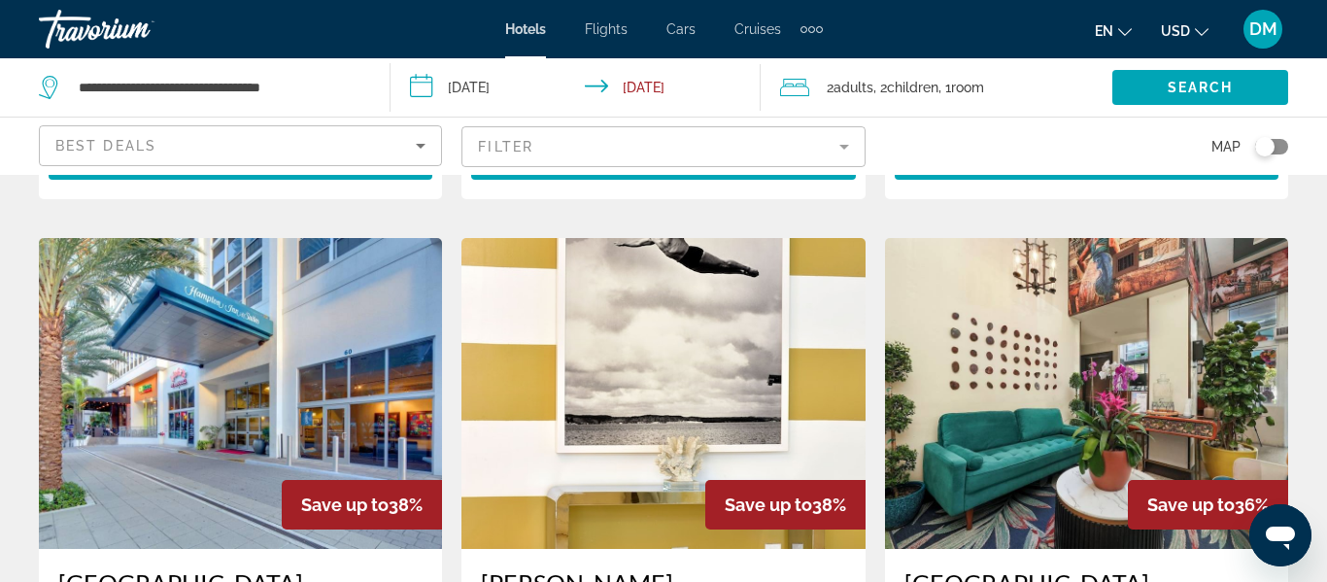
scroll to position [2253, 0]
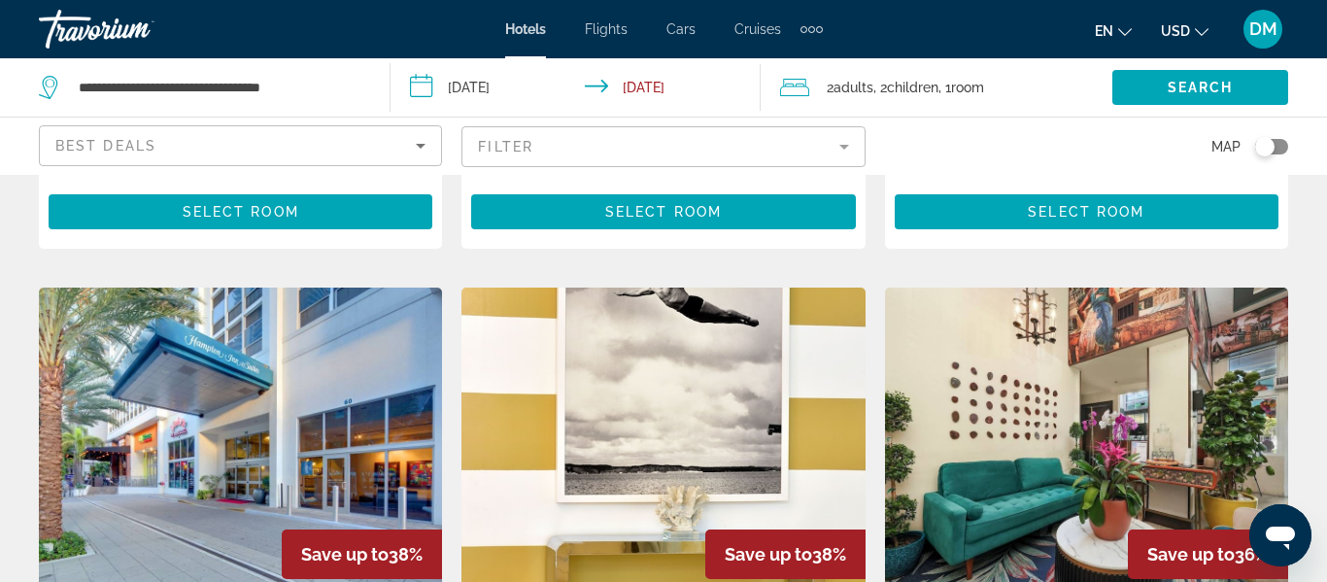
click at [526, 482] on img "Main content" at bounding box center [662, 442] width 403 height 311
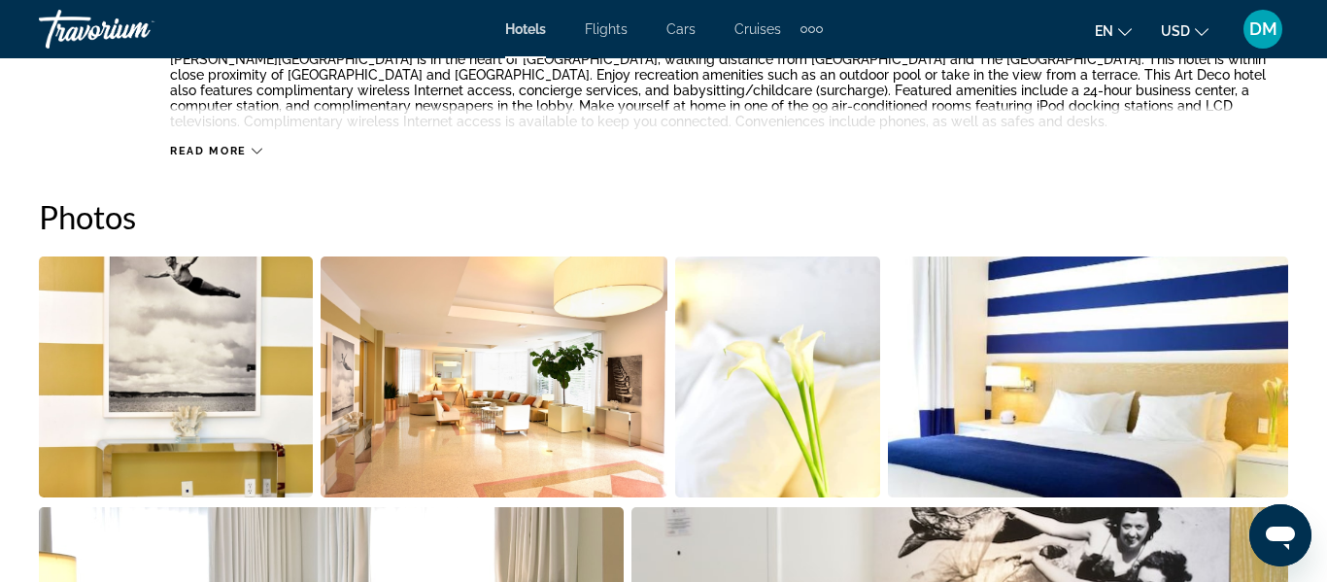
scroll to position [1204, 0]
